Goal: Task Accomplishment & Management: Complete application form

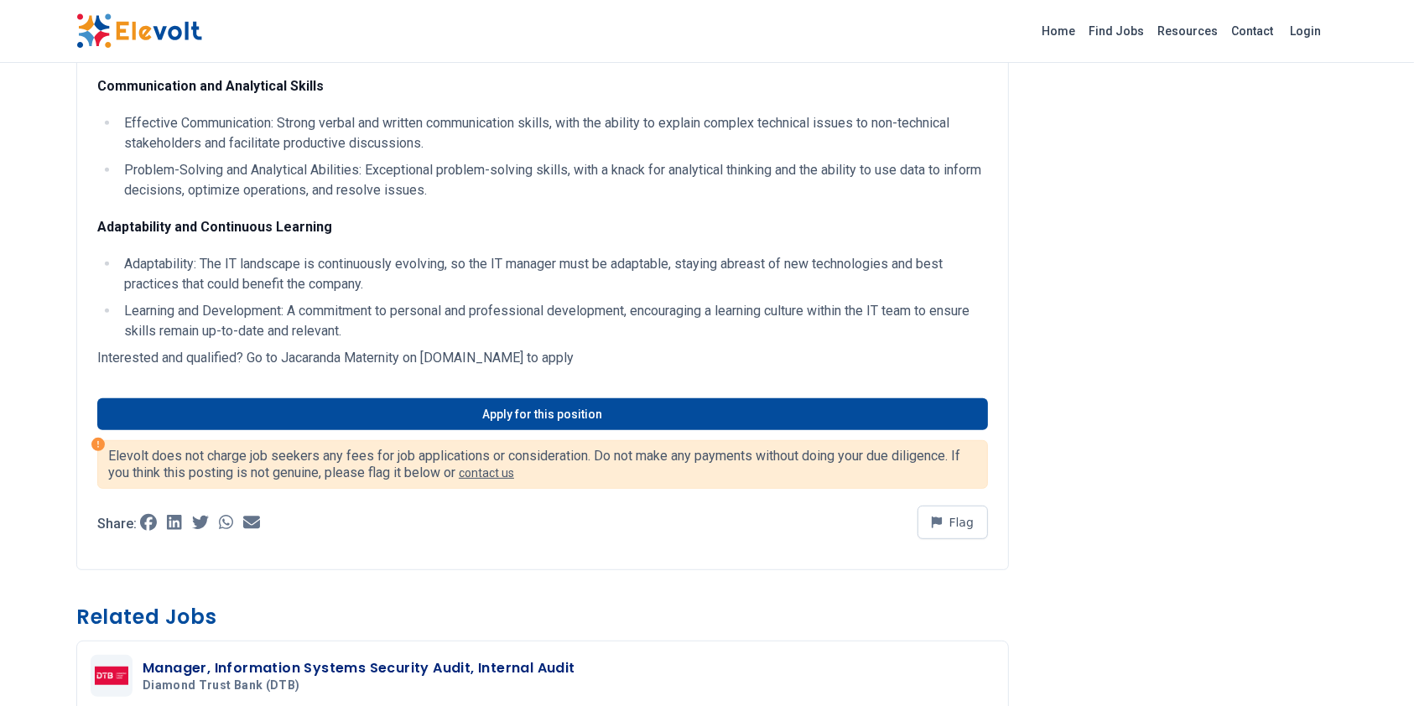
scroll to position [782, 0]
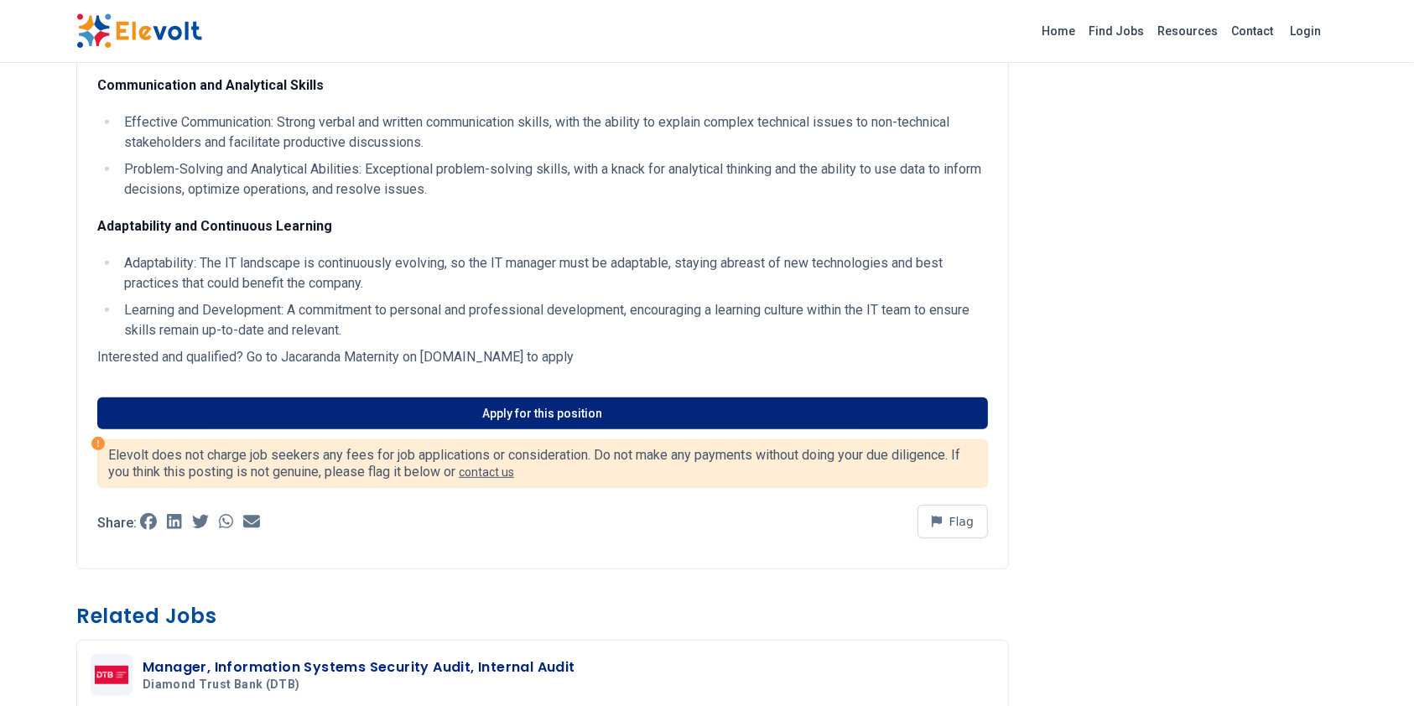
click at [530, 399] on link "Apply for this position" at bounding box center [542, 414] width 891 height 32
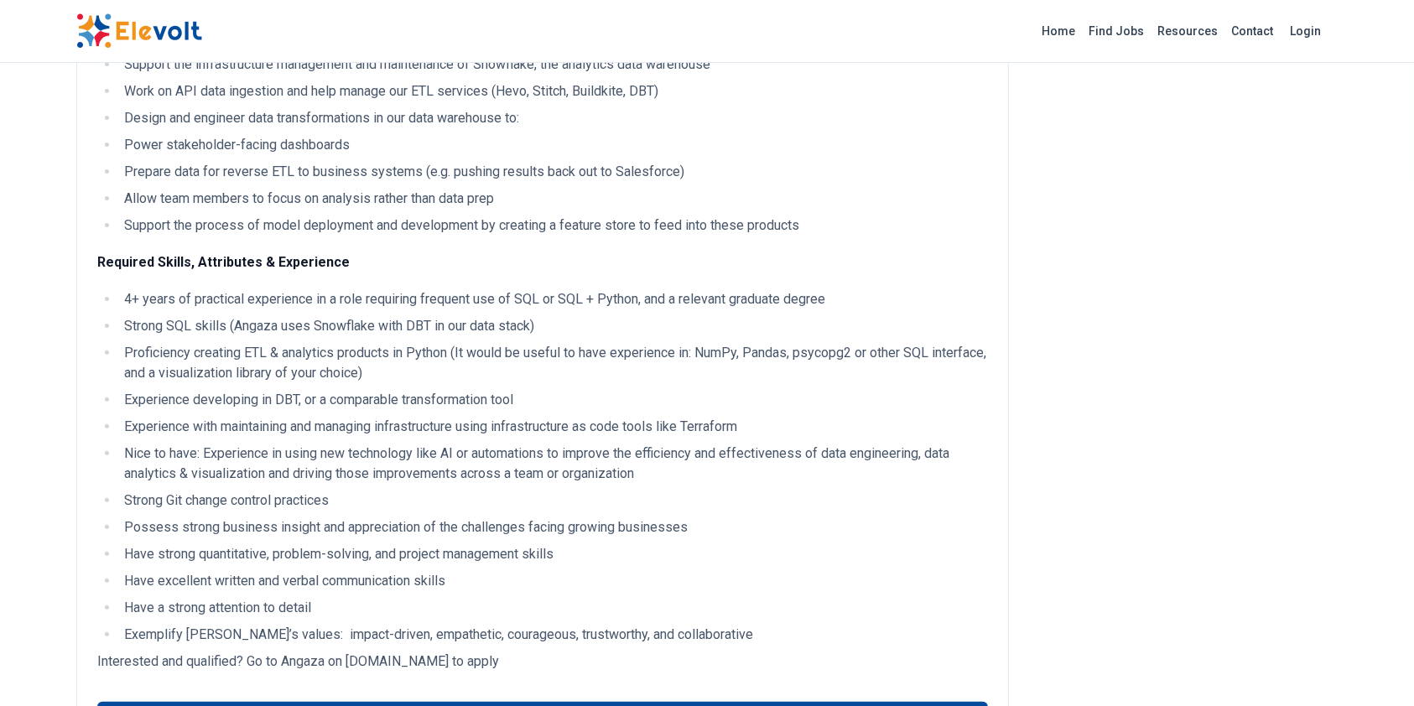
scroll to position [898, 0]
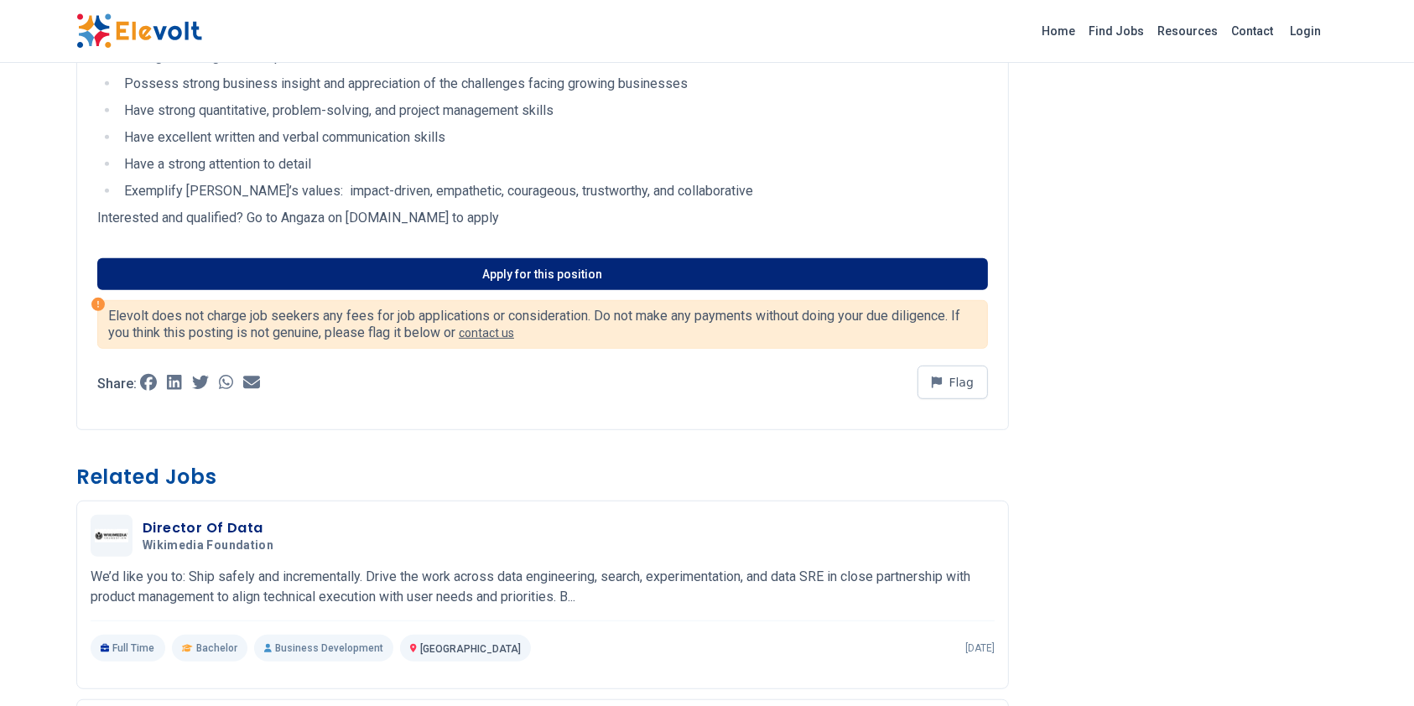
click at [537, 288] on link "Apply for this position" at bounding box center [542, 274] width 891 height 32
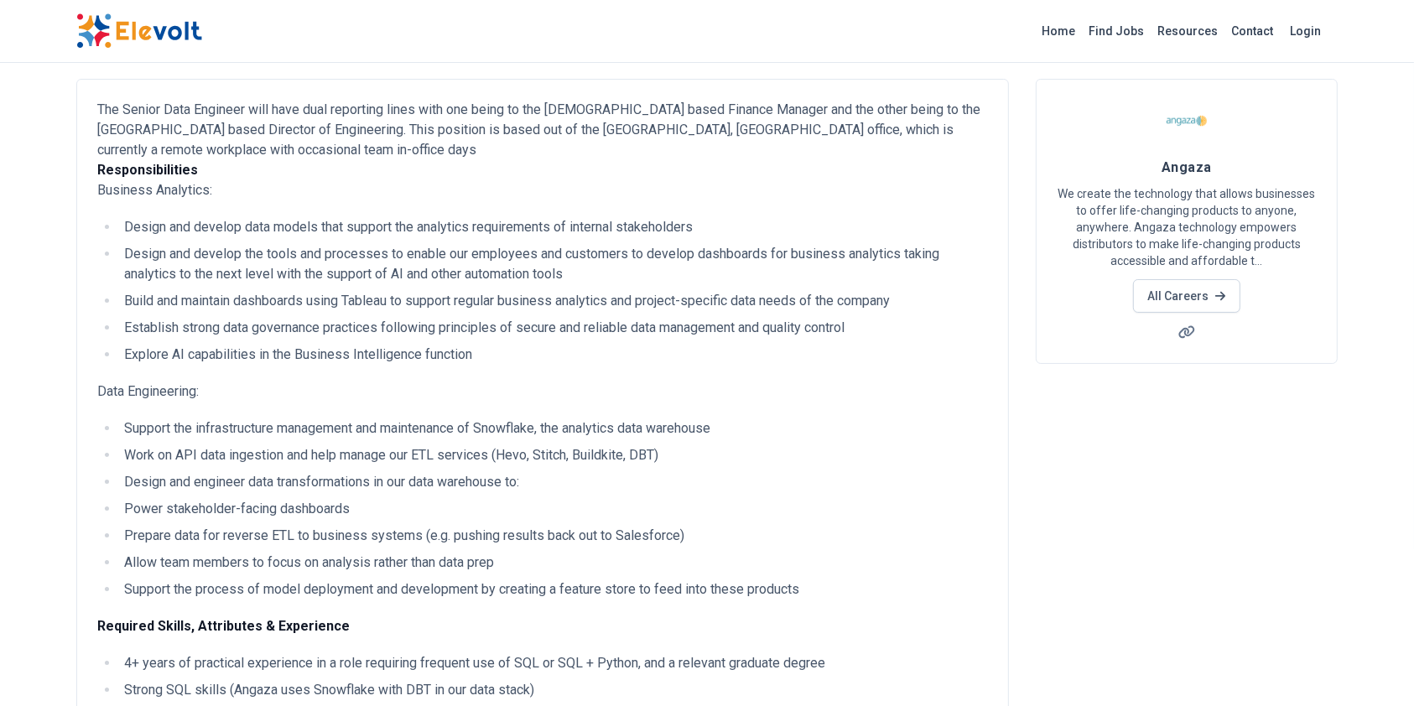
scroll to position [0, 0]
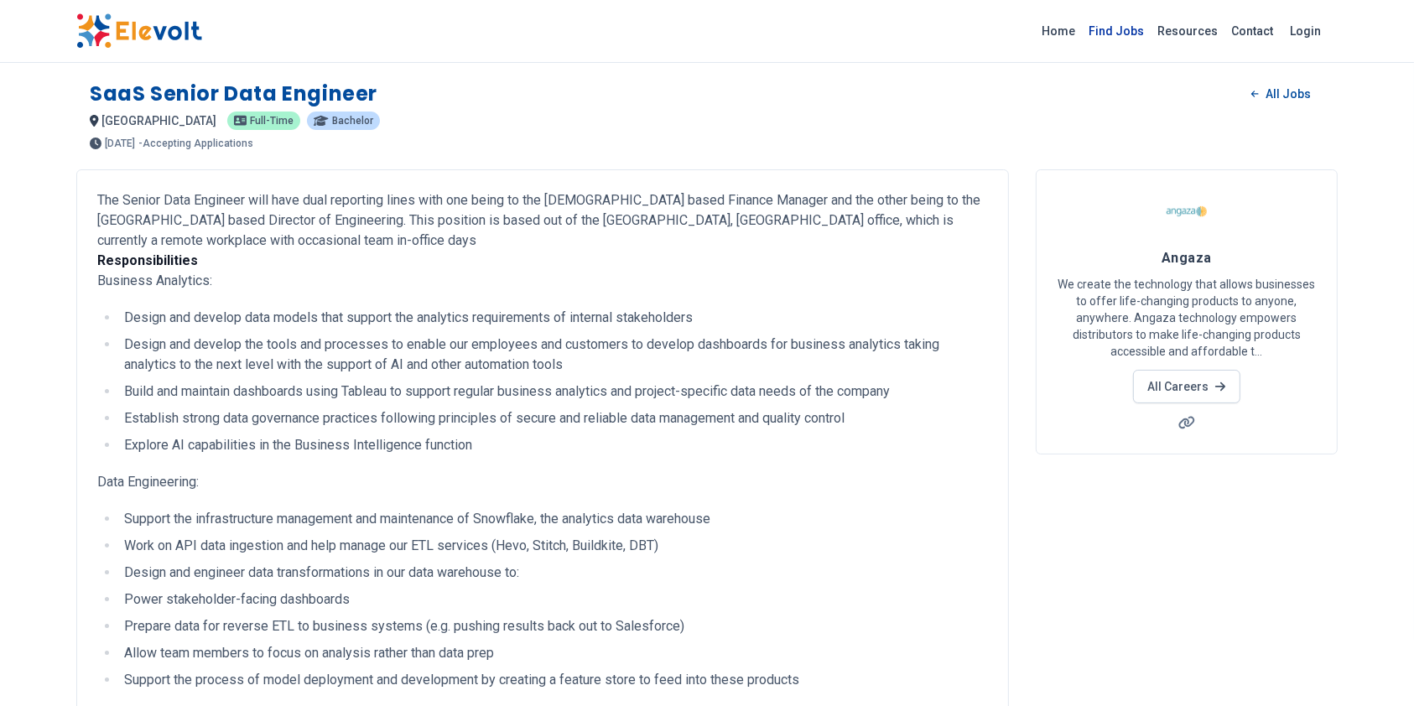
click at [1111, 34] on link "Find Jobs" at bounding box center [1116, 31] width 69 height 27
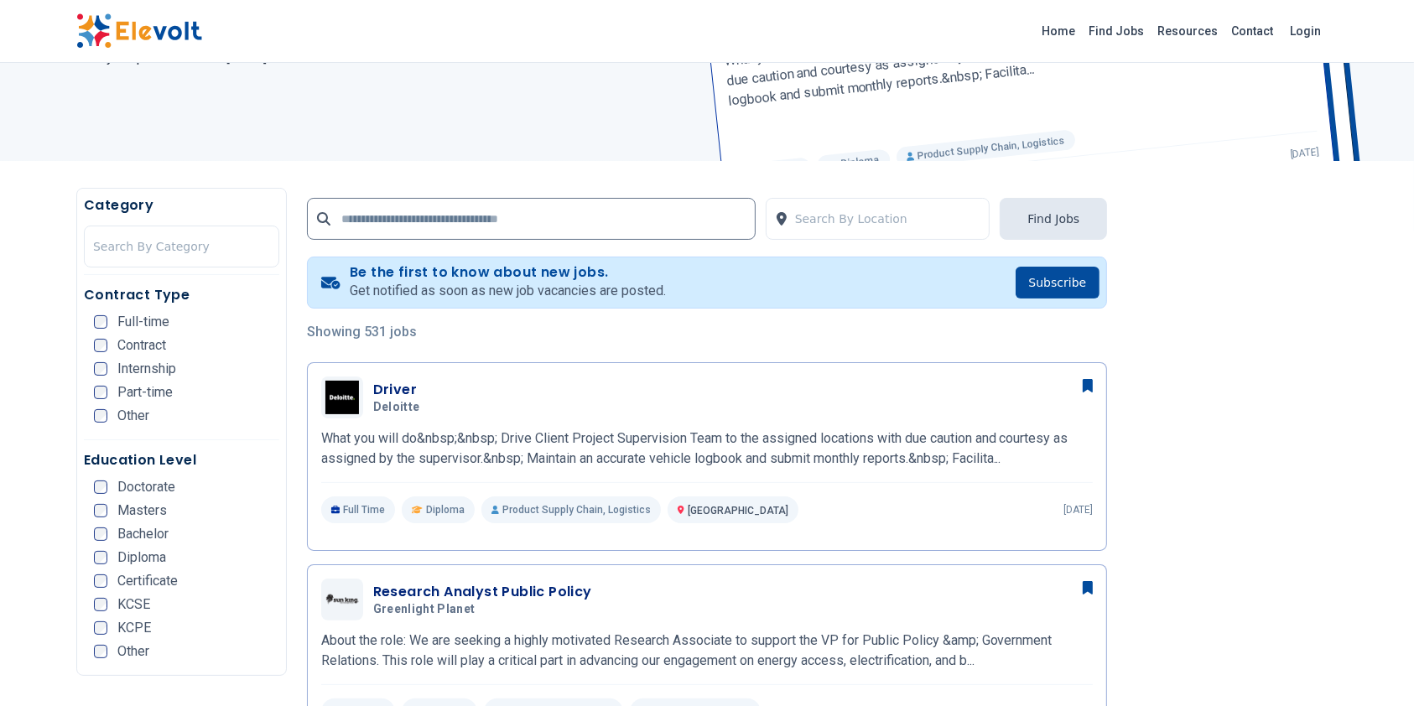
scroll to position [335, 0]
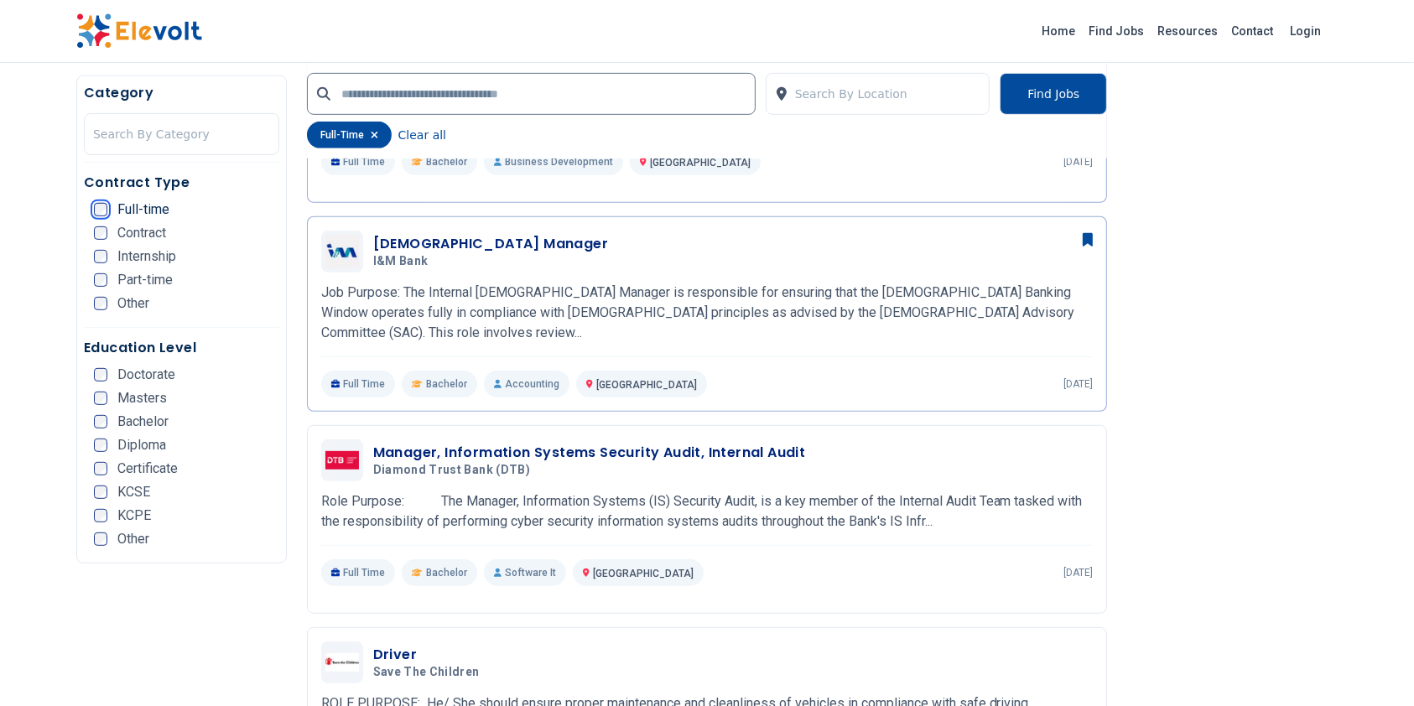
scroll to position [691, 0]
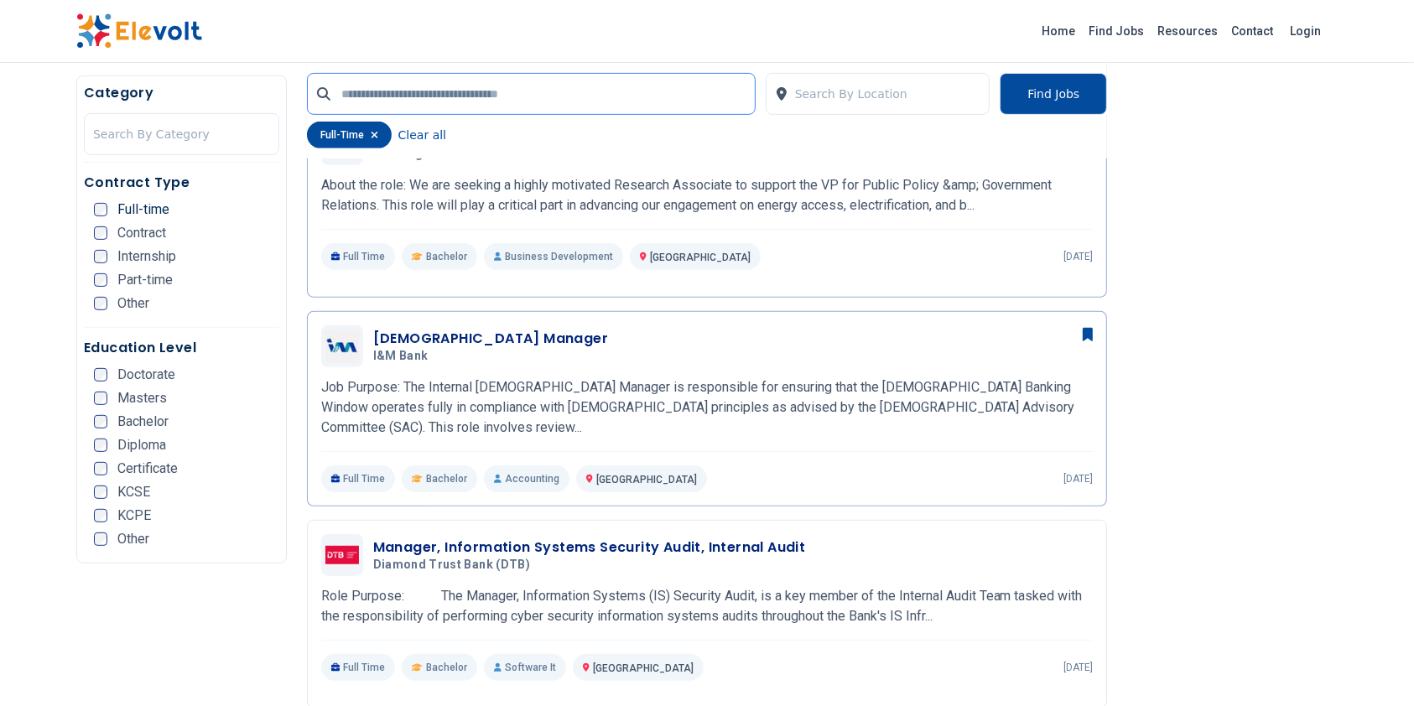
click at [524, 110] on input "text" at bounding box center [531, 94] width 449 height 42
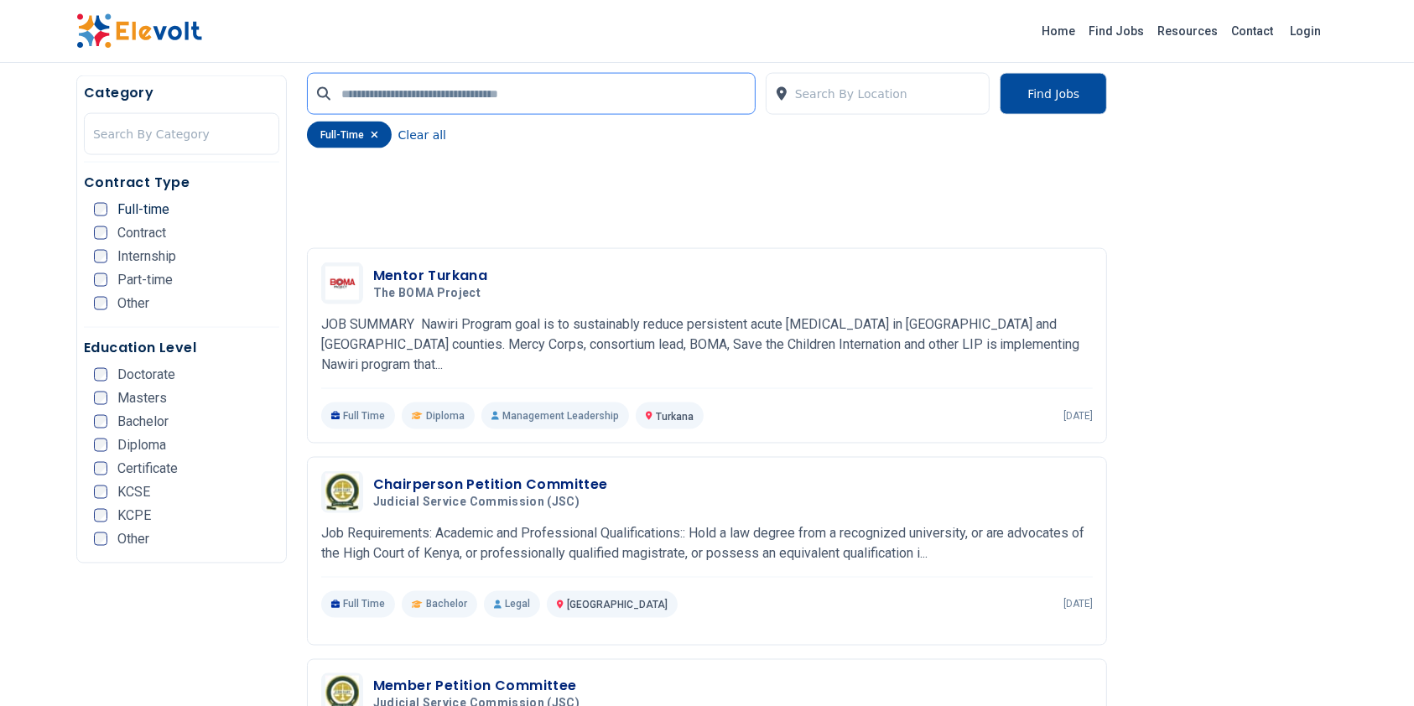
scroll to position [2928, 0]
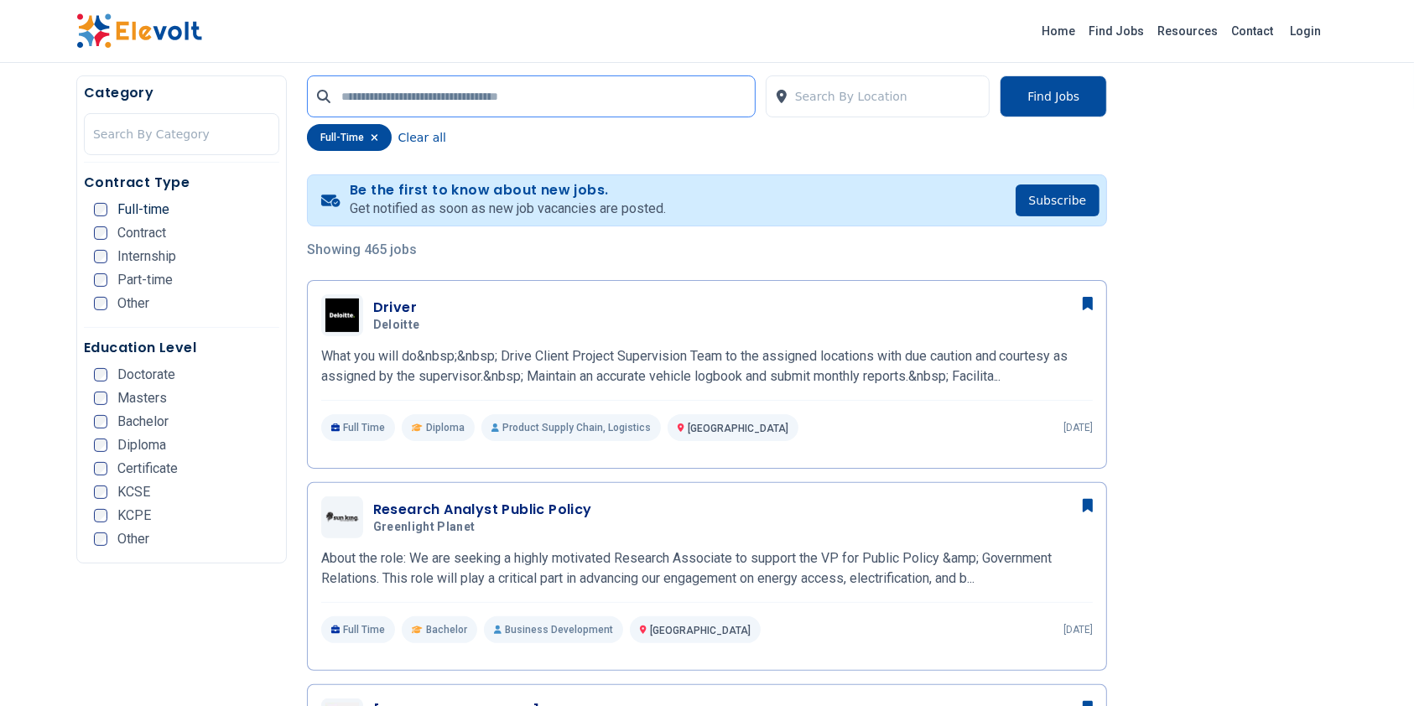
scroll to position [335, 0]
